Goal: Navigation & Orientation: Find specific page/section

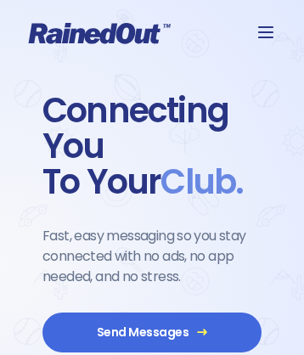
scroll to position [3677, 0]
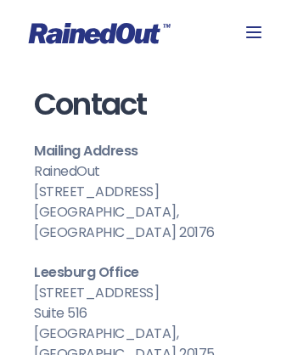
click at [146, 33] on icon at bounding box center [100, 33] width 142 height 21
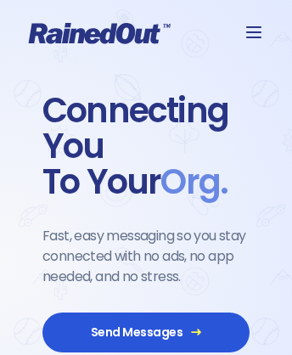
click at [146, 329] on span "Send Messages" at bounding box center [146, 332] width 156 height 15
